Goal: Transaction & Acquisition: Purchase product/service

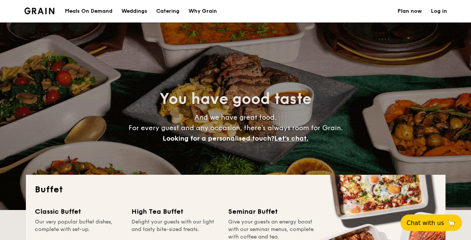
select select
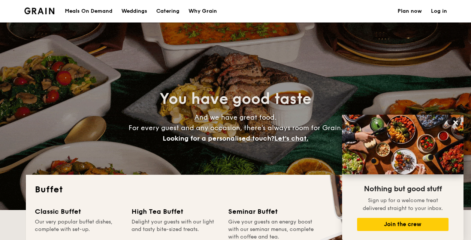
click at [104, 8] on div "Meals On Demand" at bounding box center [89, 11] width 48 height 22
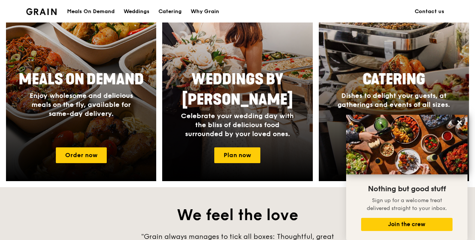
scroll to position [337, 0]
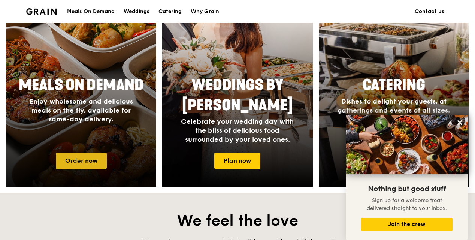
click at [85, 156] on link "Order now" at bounding box center [81, 161] width 51 height 16
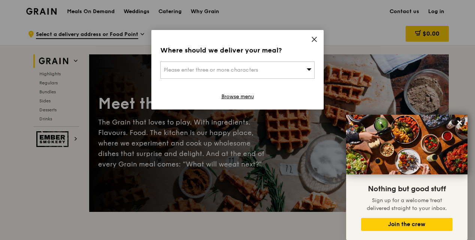
click at [313, 38] on icon at bounding box center [314, 39] width 7 height 7
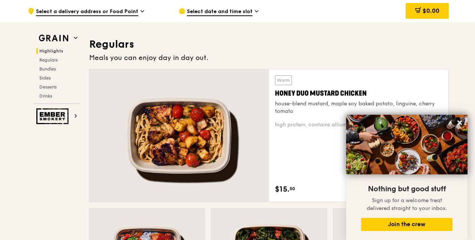
scroll to position [487, 0]
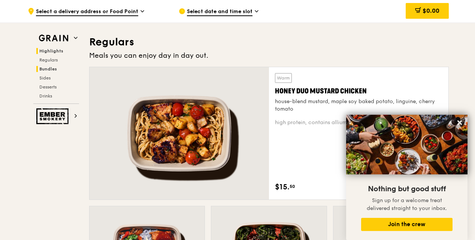
click at [46, 68] on span "Bundles" at bounding box center [48, 68] width 18 height 5
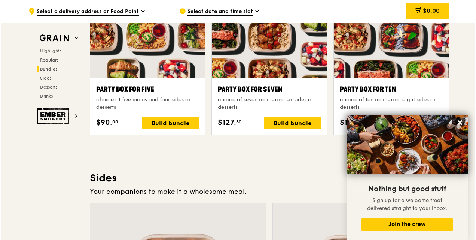
scroll to position [1555, 0]
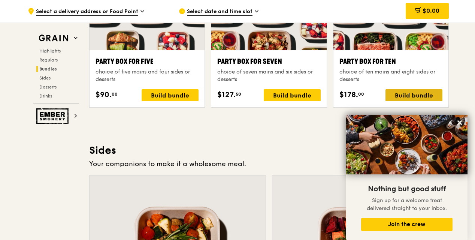
click at [412, 94] on div "Build bundle" at bounding box center [413, 95] width 57 height 12
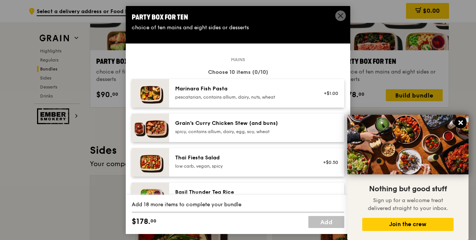
click at [462, 120] on icon at bounding box center [461, 122] width 7 height 7
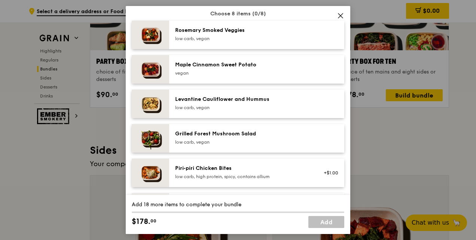
scroll to position [419, 0]
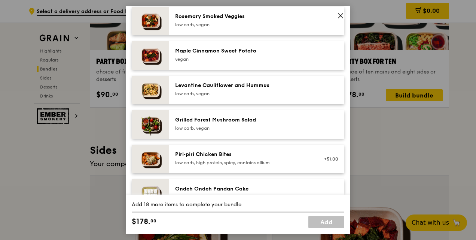
click at [314, 14] on div at bounding box center [328, 21] width 29 height 16
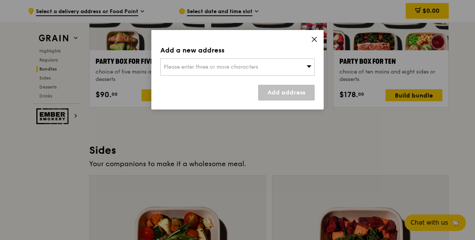
click at [312, 40] on icon at bounding box center [314, 39] width 7 height 7
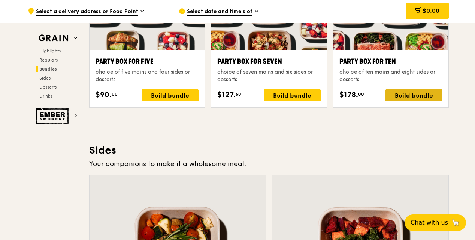
click at [407, 96] on div "Build bundle" at bounding box center [413, 95] width 57 height 12
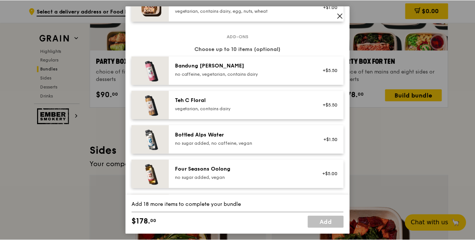
scroll to position [786, 0]
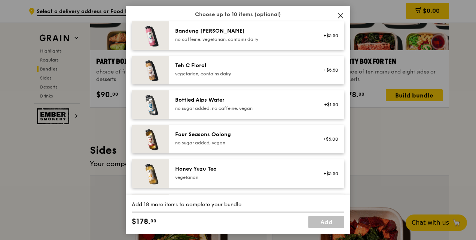
click at [343, 15] on icon at bounding box center [340, 15] width 7 height 7
